Goal: Information Seeking & Learning: Learn about a topic

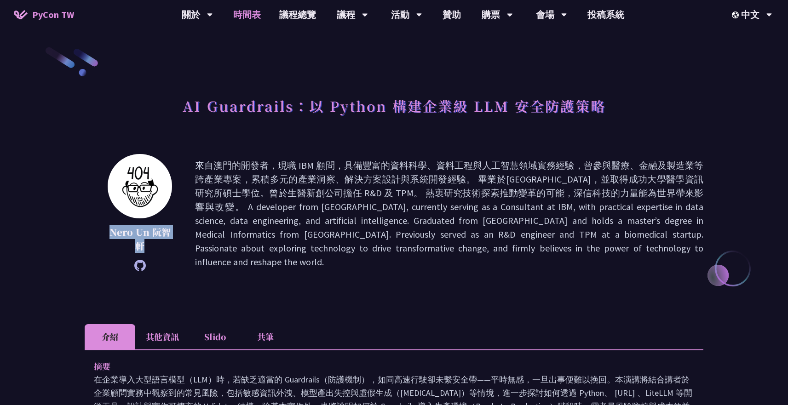
click at [256, 17] on link "時間表" at bounding box center [247, 14] width 46 height 29
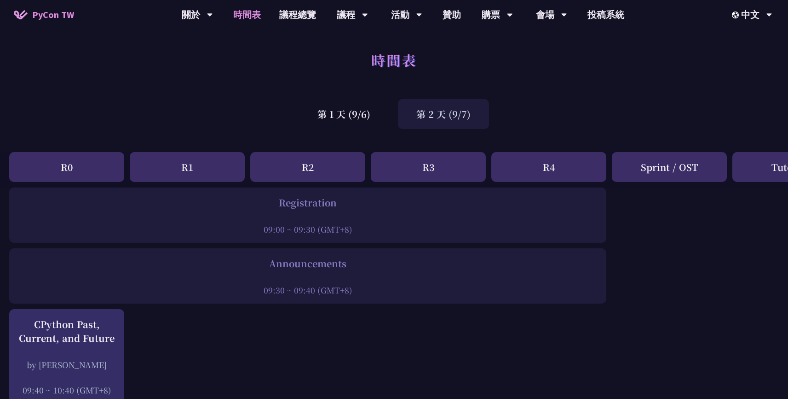
click at [436, 121] on div "第 2 天 (9/7)" at bounding box center [443, 114] width 91 height 30
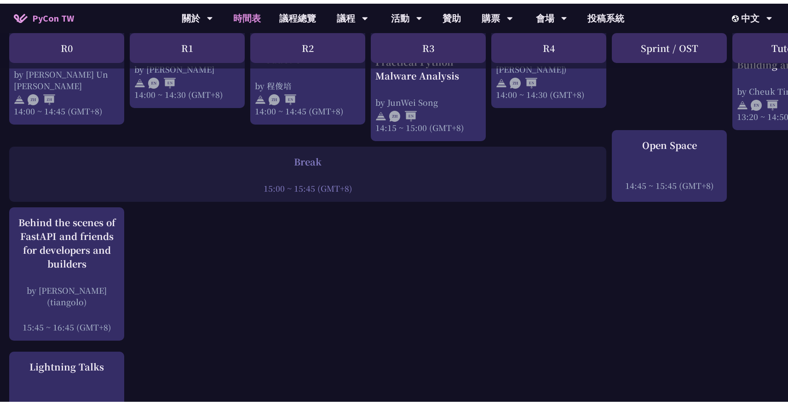
scroll to position [1122, 0]
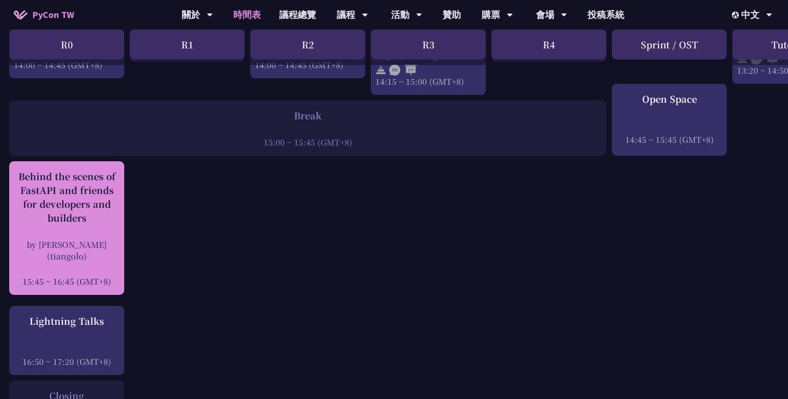
click at [95, 239] on div "by [PERSON_NAME] (tiangolo)" at bounding box center [67, 249] width 106 height 23
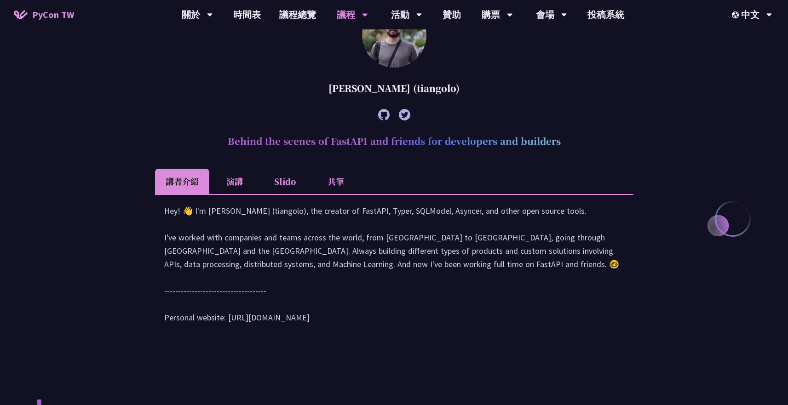
scroll to position [267, 0]
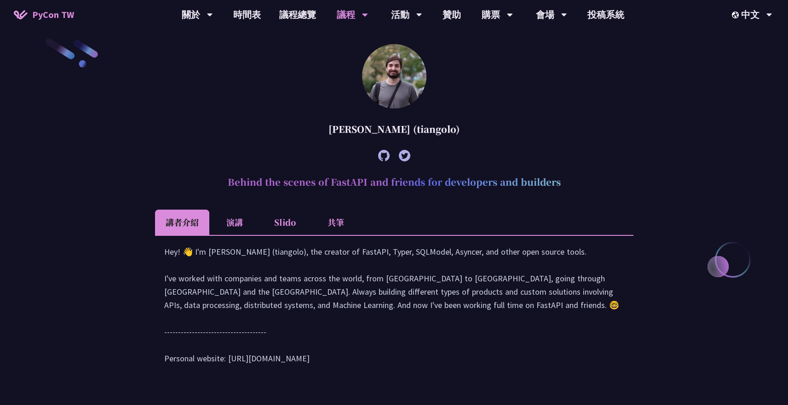
click at [352, 186] on h2 "Behind the scenes of FastAPI and friends for developers and builders" at bounding box center [394, 182] width 479 height 28
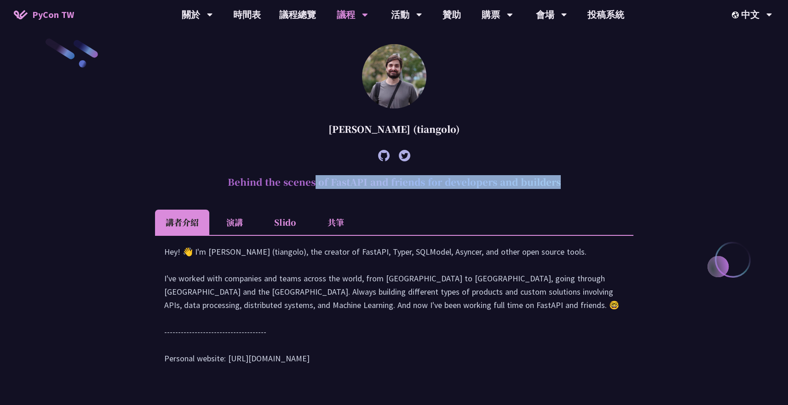
click at [352, 186] on h2 "Behind the scenes of FastAPI and friends for developers and builders" at bounding box center [394, 182] width 479 height 28
copy article "Behind the scenes of FastAPI and friends for developers and builders"
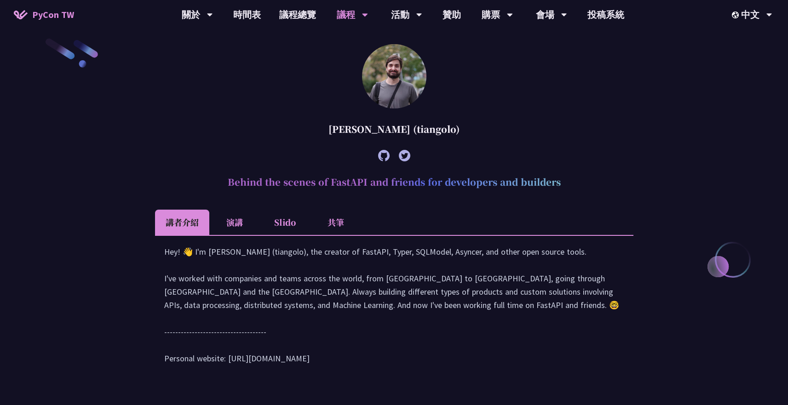
click at [205, 105] on article "[PERSON_NAME] (tiangolo) Behind the scenes of FastAPI and friends for developer…" at bounding box center [394, 214] width 479 height 340
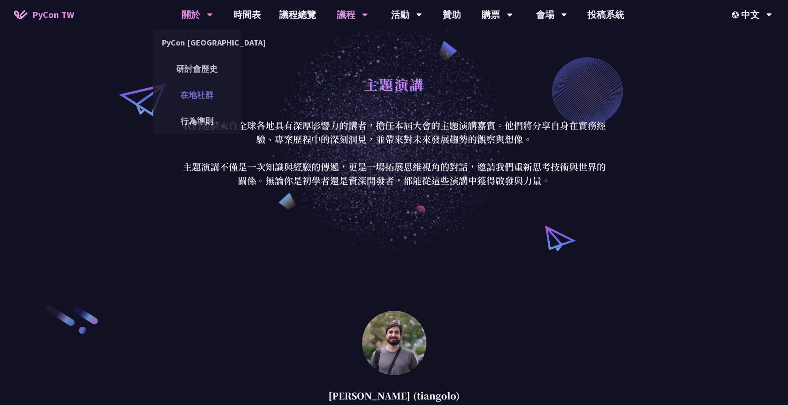
click at [213, 88] on link "在地社群" at bounding box center [197, 95] width 88 height 22
